Goal: Information Seeking & Learning: Learn about a topic

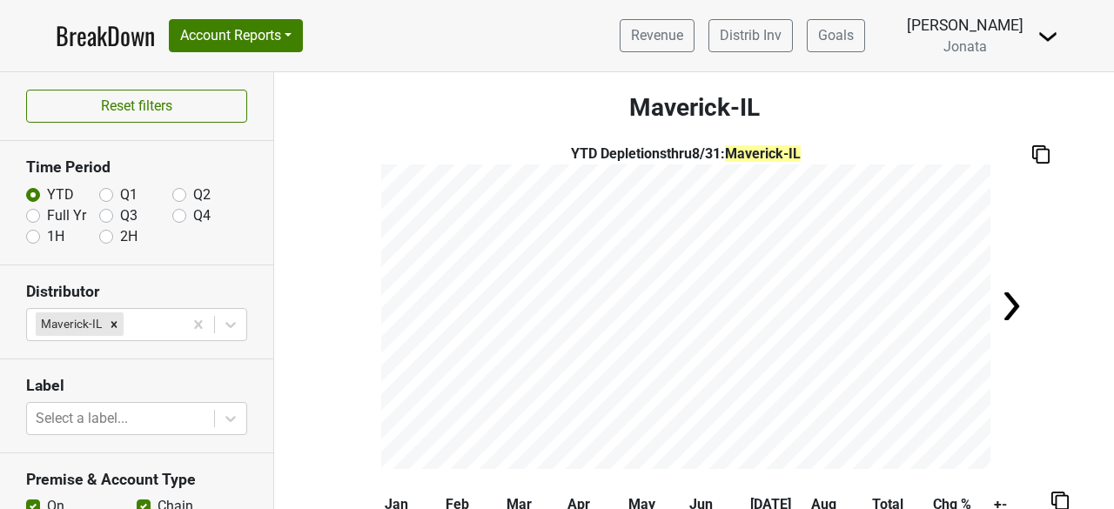
scroll to position [402, 0]
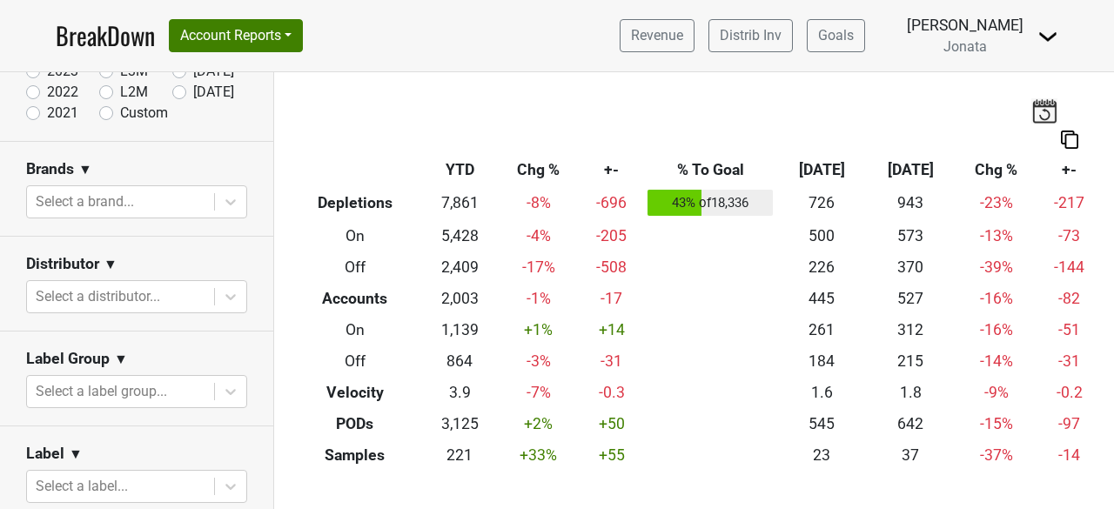
scroll to position [258, 0]
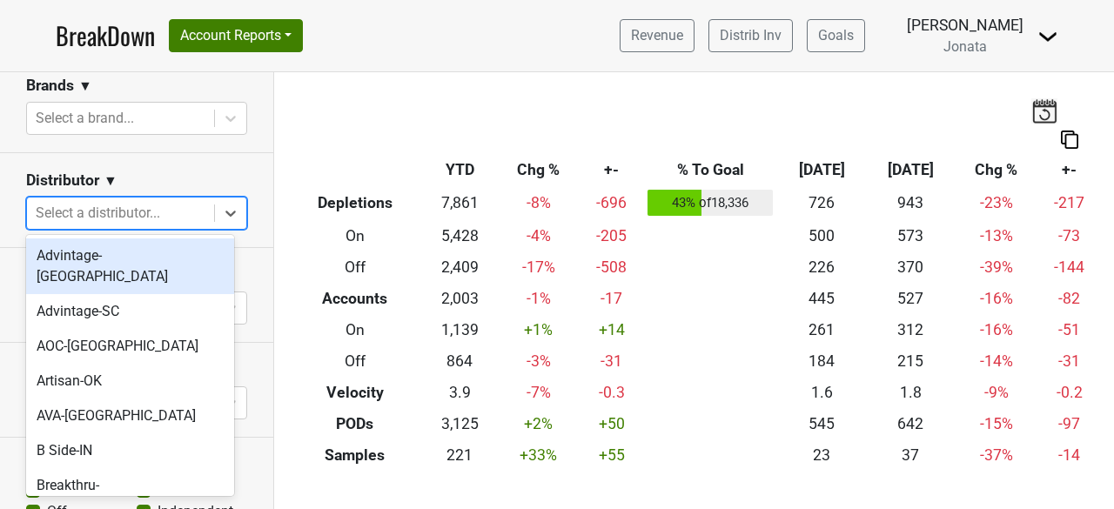
click at [82, 217] on div at bounding box center [121, 213] width 170 height 24
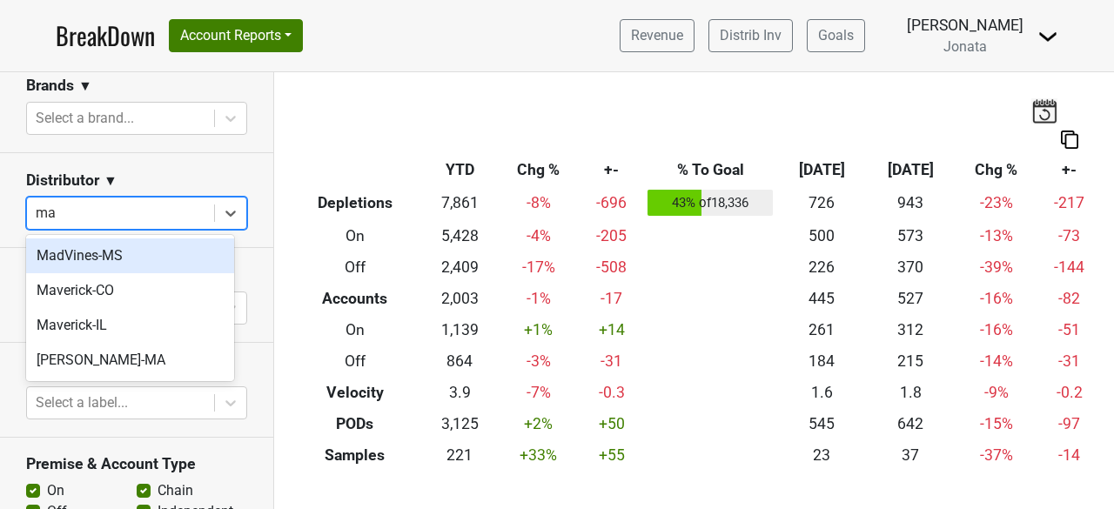
type input "mav"
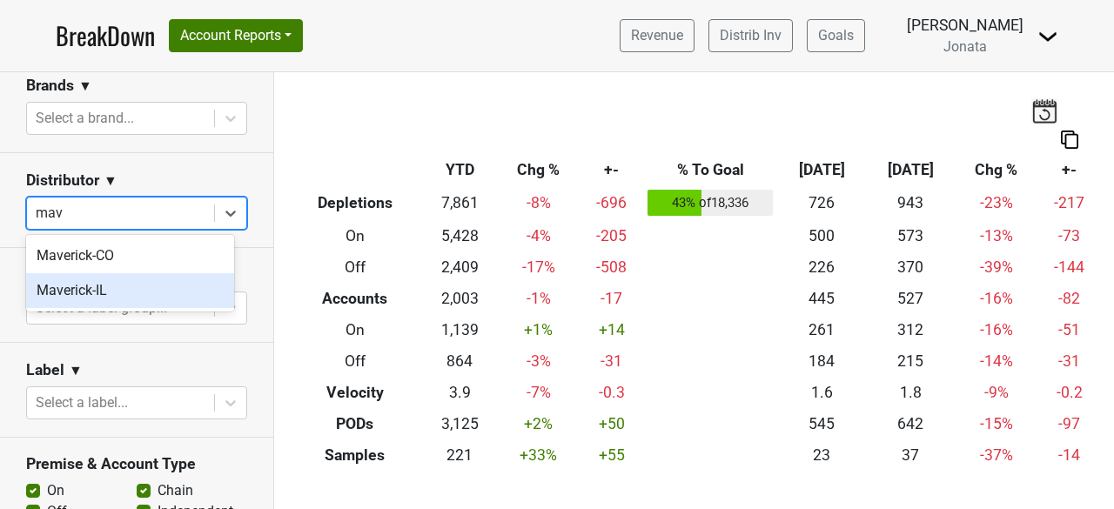
click at [85, 294] on div "Maverick-IL" at bounding box center [130, 290] width 208 height 35
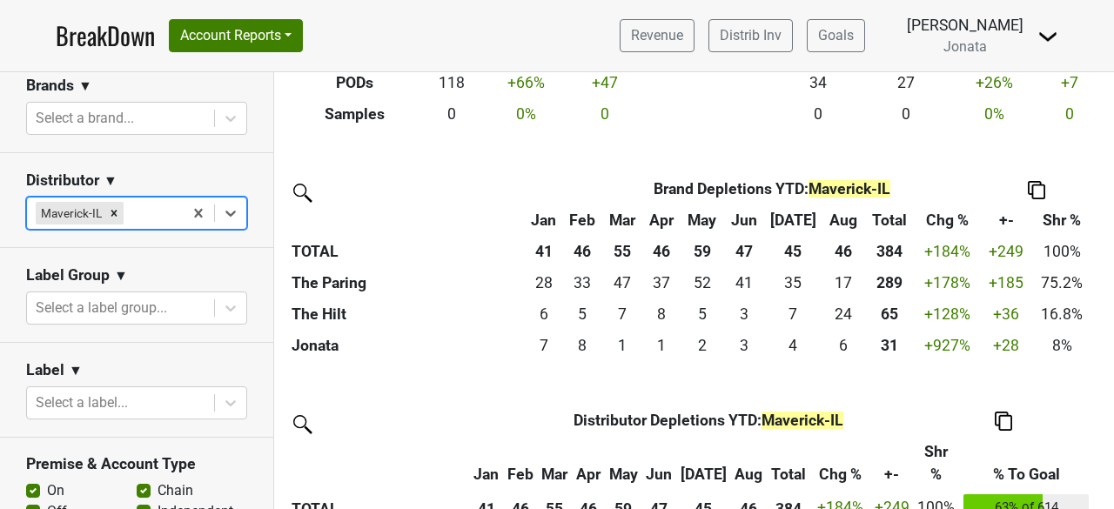
scroll to position [347, 0]
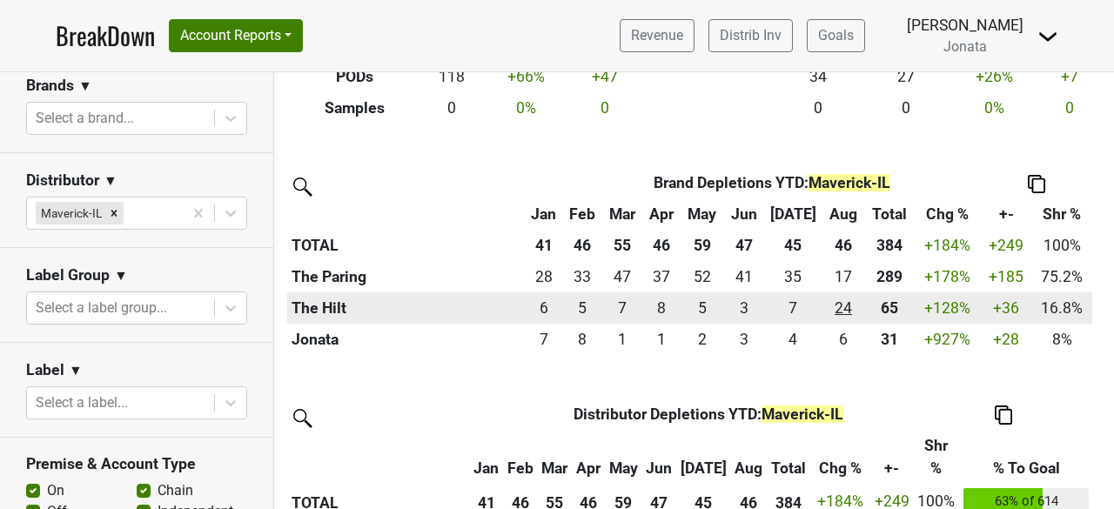
click at [830, 308] on div "24.083 24" at bounding box center [843, 308] width 33 height 23
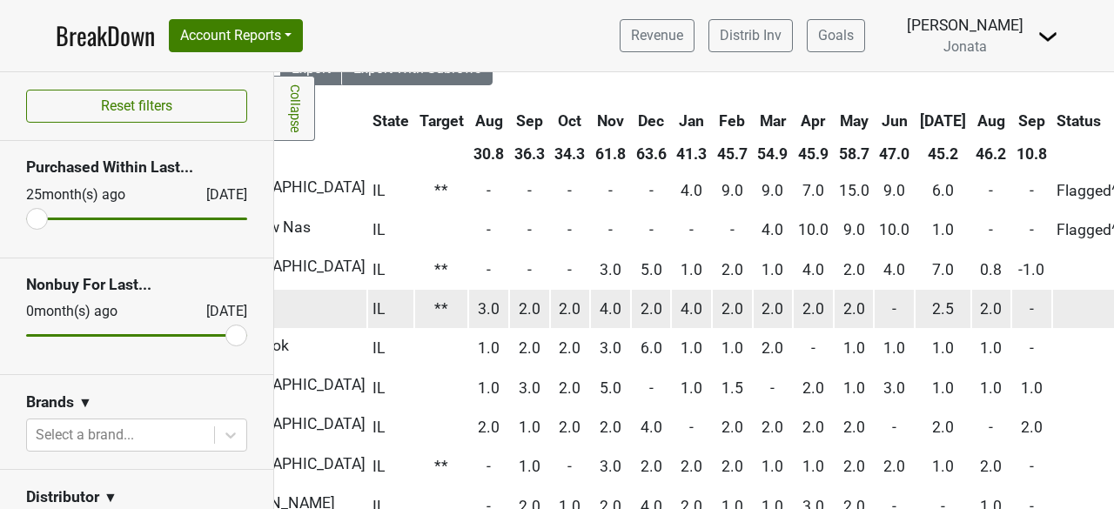
scroll to position [0, 534]
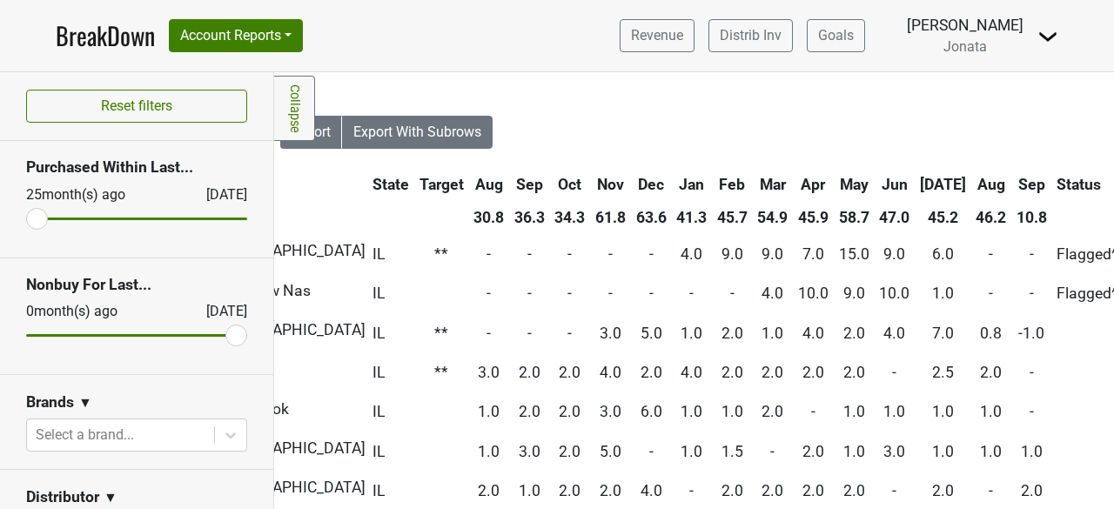
click at [972, 181] on th "Aug" at bounding box center [991, 184] width 39 height 31
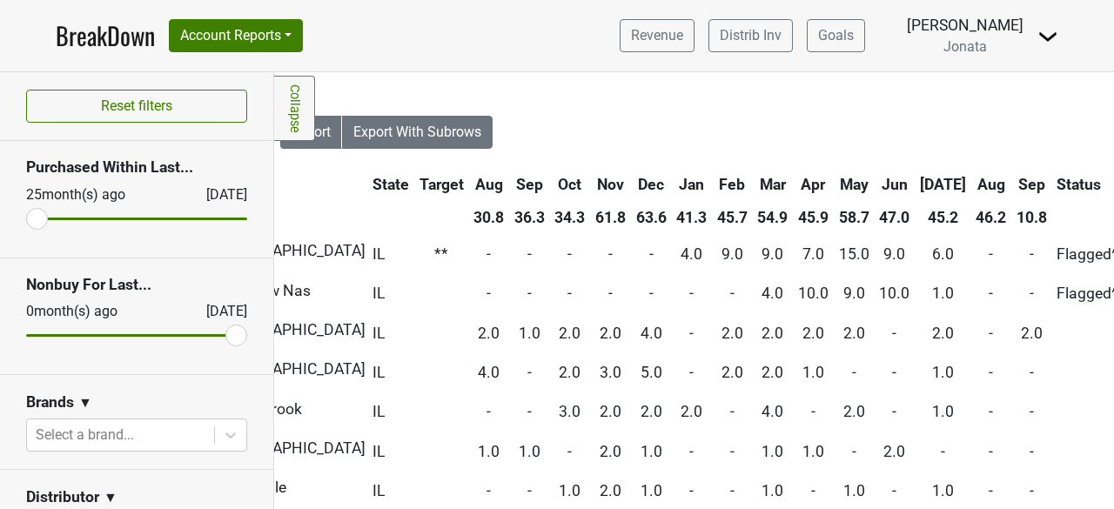
click at [972, 181] on th "Aug" at bounding box center [991, 184] width 39 height 31
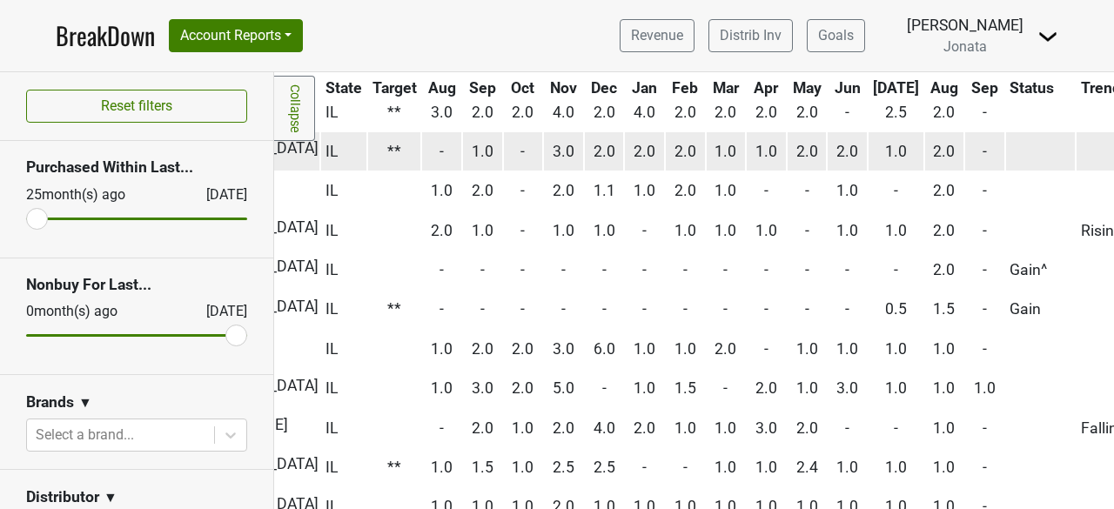
scroll to position [0, 581]
